Goal: Information Seeking & Learning: Learn about a topic

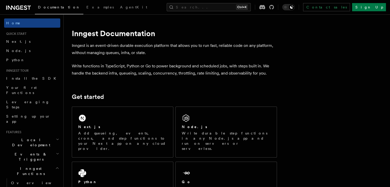
scroll to position [77, 0]
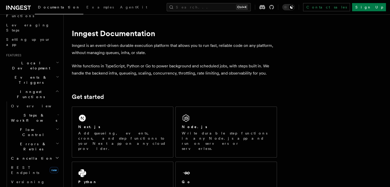
click at [50, 111] on h2 "Steps & Workflows" at bounding box center [34, 118] width 51 height 14
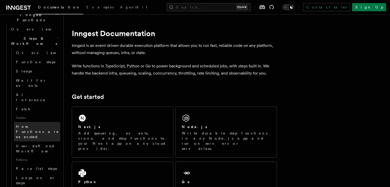
scroll to position [128, 0]
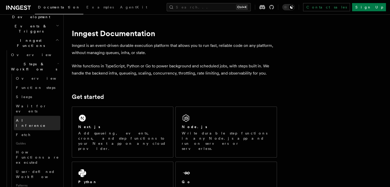
click at [34, 116] on link "AI Inference" at bounding box center [37, 123] width 46 height 14
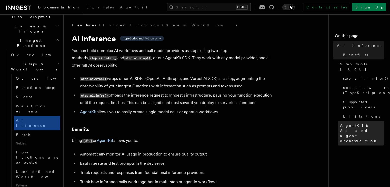
click at [340, 123] on span "AgentKit: AI and agent orchestration" at bounding box center [362, 133] width 44 height 20
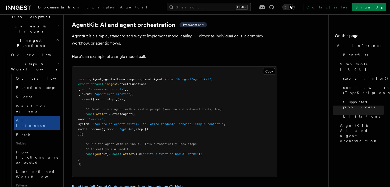
scroll to position [1509, 0]
click at [231, 66] on pre "import { Agent , agenticOpenai as openai , createAgent } from "@inngest/agent-k…" at bounding box center [174, 121] width 204 height 110
click at [211, 77] on span ""@inngest/agent-kit"" at bounding box center [193, 79] width 36 height 4
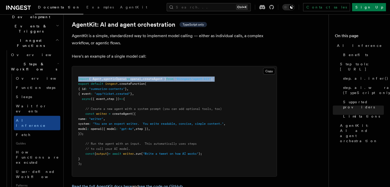
click at [211, 77] on span ""@inngest/agent-kit"" at bounding box center [193, 79] width 36 height 4
copy code "import { Agent , agenticOpenai as openai , createAgent } from "@inngest/agent-k…"
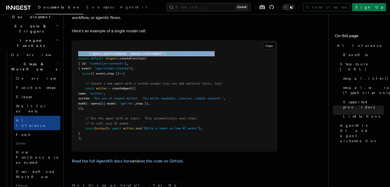
scroll to position [1535, 0]
drag, startPoint x: 85, startPoint y: 66, endPoint x: 109, endPoint y: 87, distance: 32.0
click at [109, 87] on pre "import { Agent , agenticOpenai as openai , createAgent } from "@inngest/agent-k…" at bounding box center [174, 96] width 204 height 110
copy code "const writer = createAgent ({ name : "writer" , system : "You are an expert wri…"
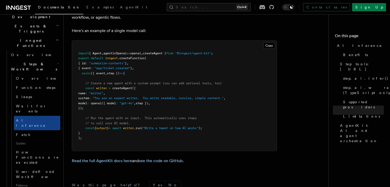
click at [209, 157] on p "Read the full AgentKit docs here and see the code on GitHub ." at bounding box center [174, 160] width 205 height 7
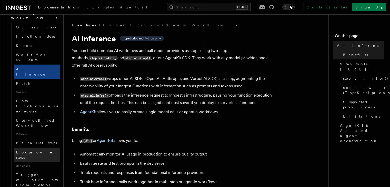
scroll to position [231, 0]
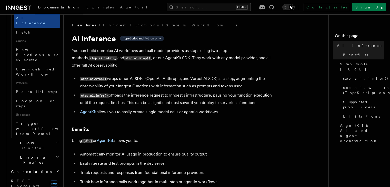
click at [56, 140] on icon "button" at bounding box center [58, 142] width 4 height 4
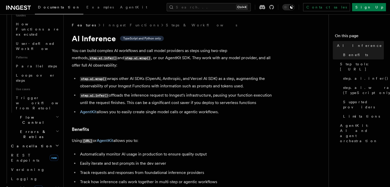
click at [56, 129] on icon "button" at bounding box center [58, 131] width 4 height 4
click at [55, 143] on icon "button" at bounding box center [57, 145] width 4 height 4
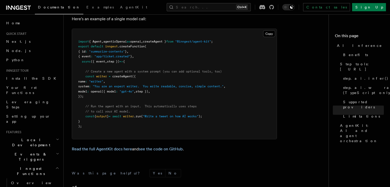
scroll to position [1592, 0]
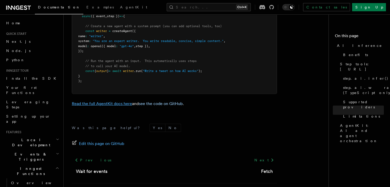
click at [127, 101] on link "Read the full AgentKit docs here" at bounding box center [102, 103] width 60 height 5
